Goal: Navigation & Orientation: Find specific page/section

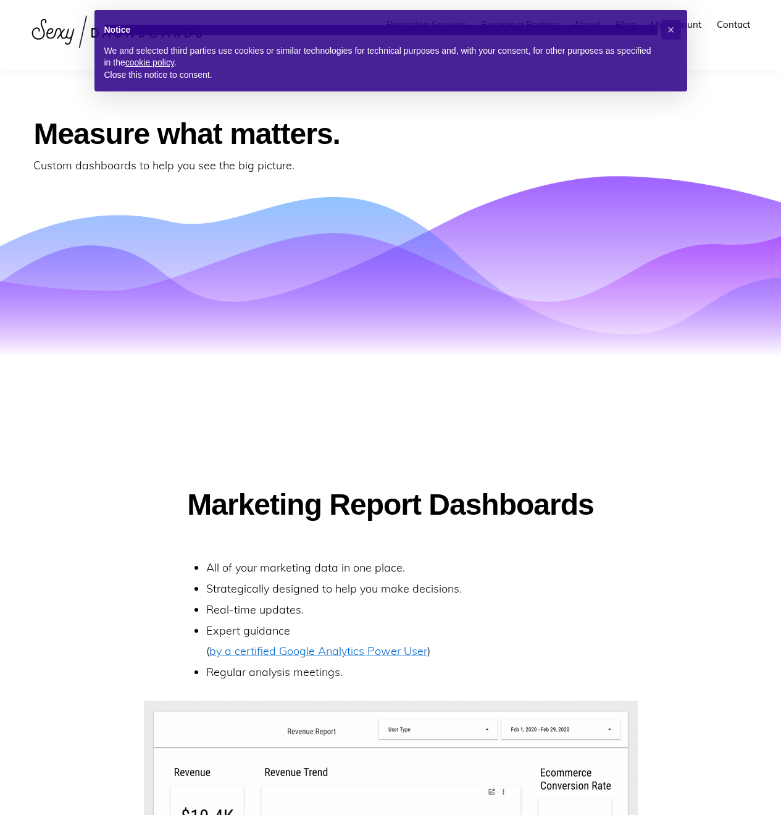
scroll to position [443, 0]
click at [670, 31] on span "×" at bounding box center [671, 30] width 7 height 14
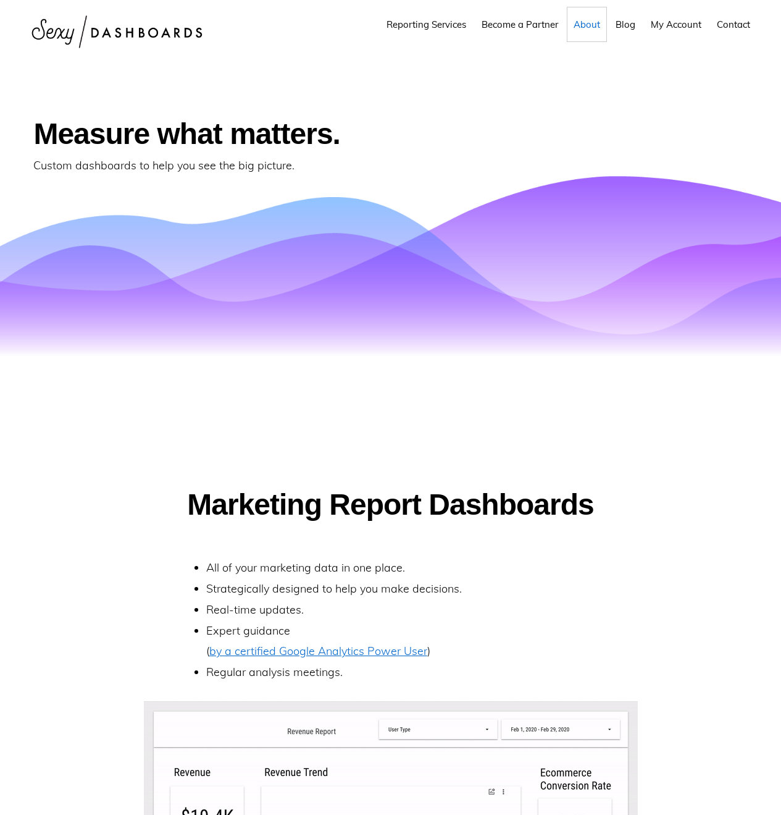
click at [598, 23] on span "About" at bounding box center [587, 25] width 27 height 12
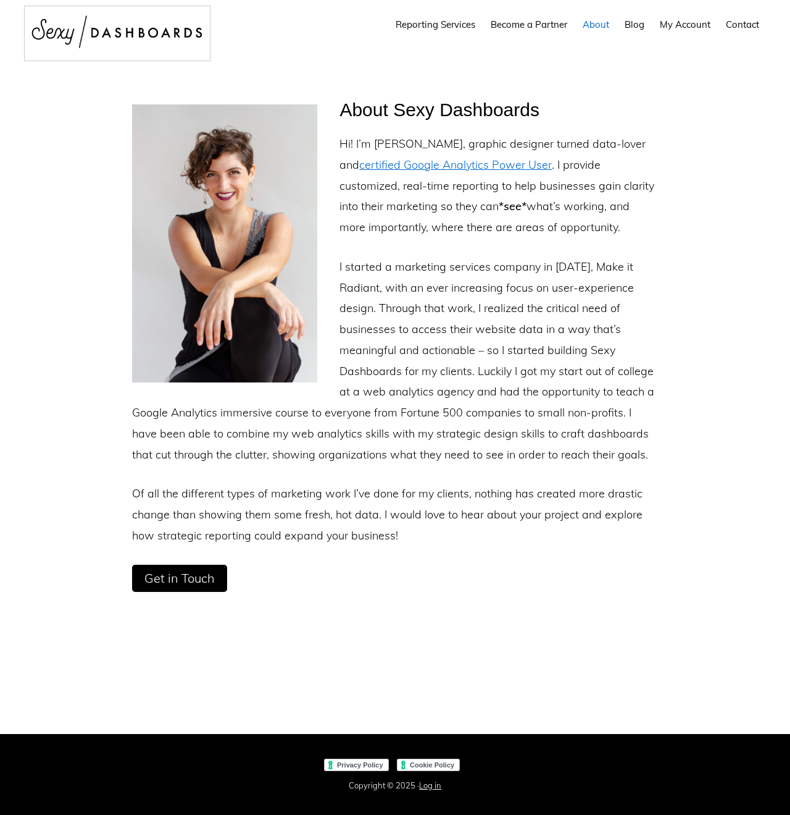
click at [59, 25] on img at bounding box center [117, 31] width 185 height 51
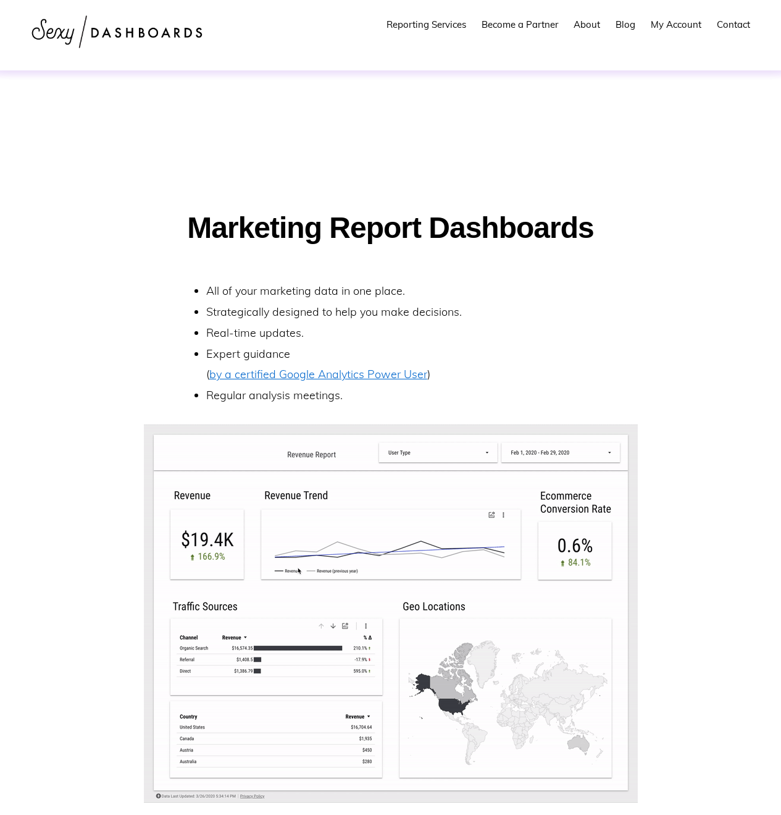
scroll to position [950, 0]
